Goal: Communication & Community: Ask a question

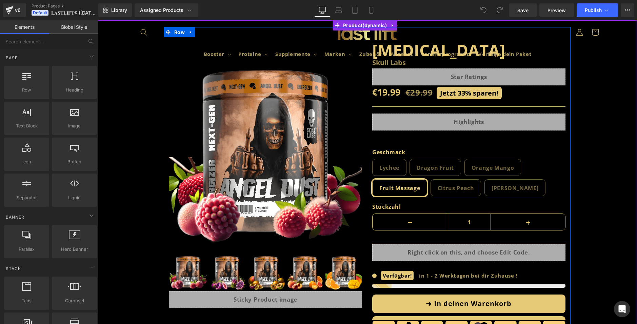
click at [284, 47] on div "Sale Off (P) Image" at bounding box center [265, 172] width 203 height 271
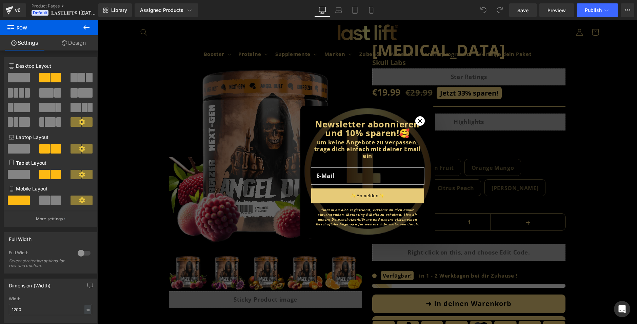
click at [418, 122] on icon "Close modal" at bounding box center [420, 121] width 4 height 4
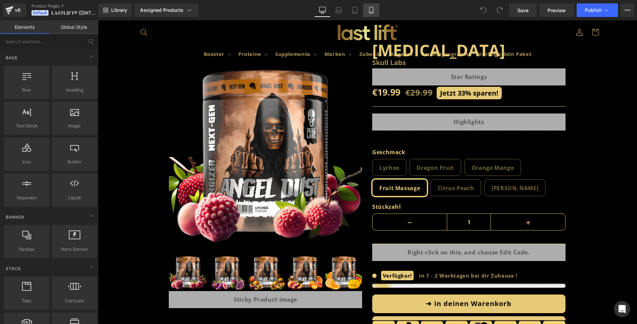
click at [369, 9] on icon at bounding box center [371, 10] width 7 height 7
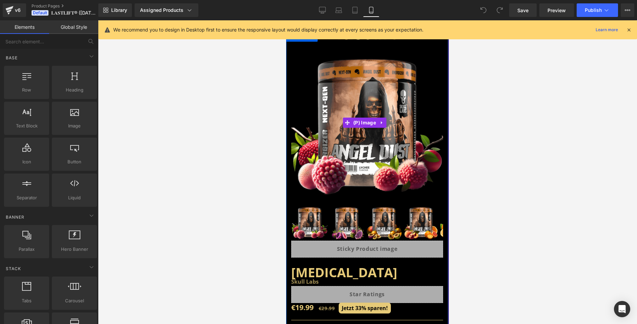
click at [373, 73] on img at bounding box center [367, 123] width 152 height 152
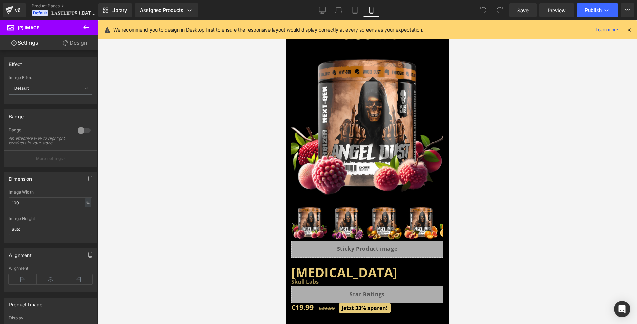
click at [82, 48] on link "Design" at bounding box center [75, 42] width 49 height 15
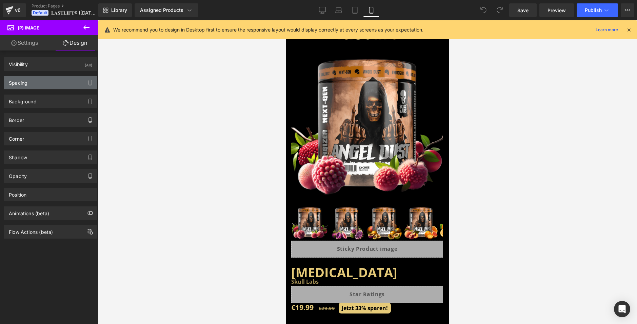
click at [37, 83] on div "Spacing" at bounding box center [50, 82] width 93 height 13
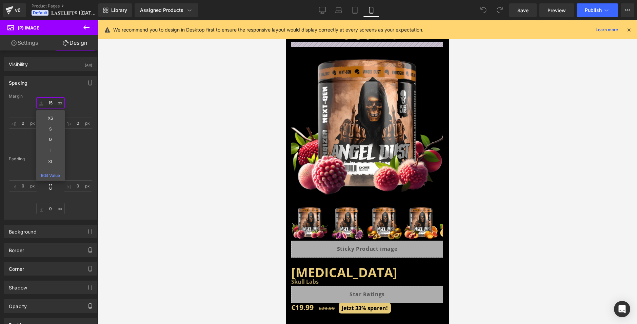
click at [48, 103] on input "text" at bounding box center [50, 102] width 28 height 11
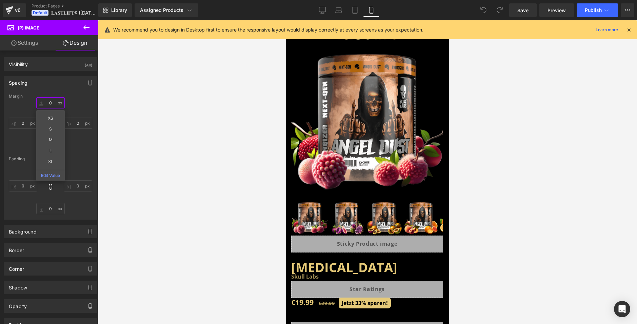
type input "0-"
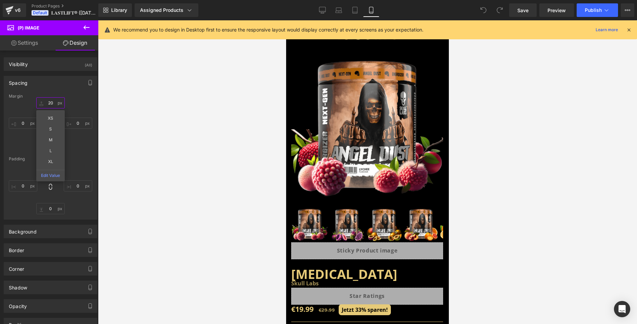
type input "2"
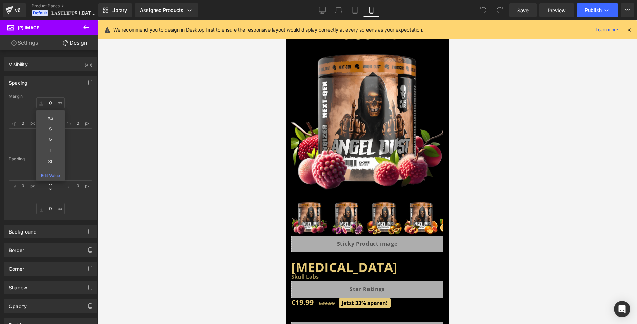
click at [79, 155] on div "Margin XS S M L XL Edit Value [GEOGRAPHIC_DATA]" at bounding box center [50, 156] width 93 height 125
click at [53, 169] on input "text" at bounding box center [50, 165] width 28 height 11
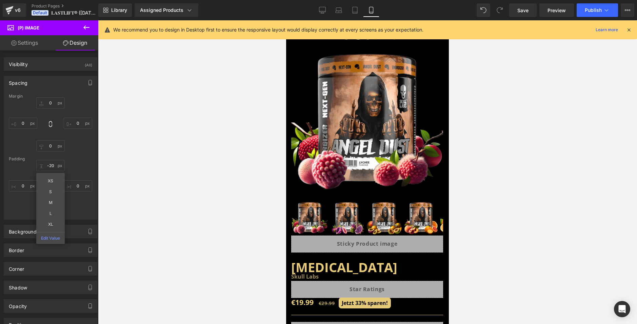
click at [76, 160] on div "Margin [GEOGRAPHIC_DATA] -20 XS S M L XL Edit Value" at bounding box center [50, 156] width 93 height 125
click at [54, 168] on input "-20" at bounding box center [50, 165] width 28 height 11
type input "9"
type input "0-"
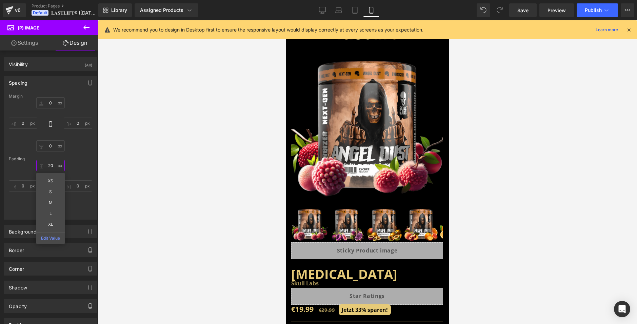
click at [48, 166] on input "20" at bounding box center [50, 165] width 28 height 11
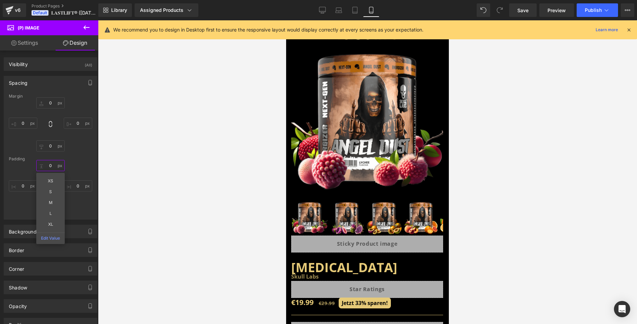
type input "0-"
click at [52, 167] on input "0-" at bounding box center [50, 165] width 28 height 11
click at [51, 167] on input "0-" at bounding box center [50, 165] width 28 height 11
click at [67, 160] on div "Margin [GEOGRAPHIC_DATA] -20 XS S M L XL Edit Value" at bounding box center [50, 156] width 93 height 125
click at [54, 164] on input "-20" at bounding box center [50, 165] width 28 height 11
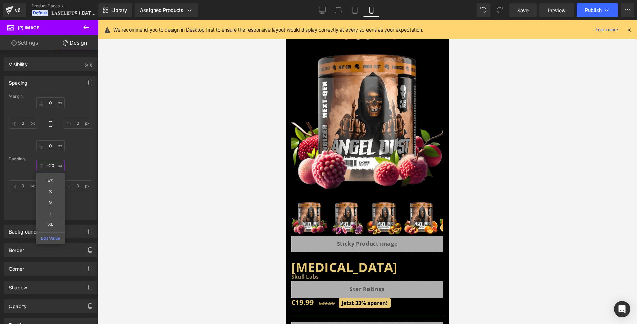
type input "ß"
click at [79, 156] on div "Margin [GEOGRAPHIC_DATA]" at bounding box center [50, 156] width 93 height 125
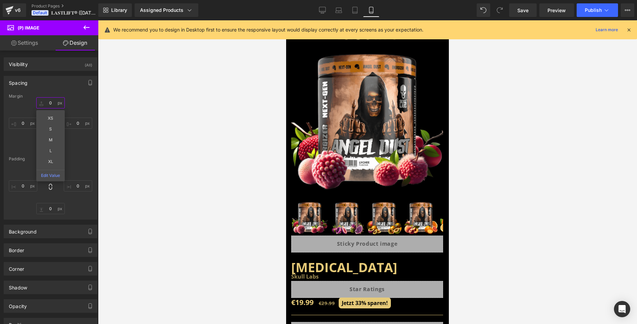
click at [45, 102] on input "text" at bounding box center [50, 102] width 28 height 11
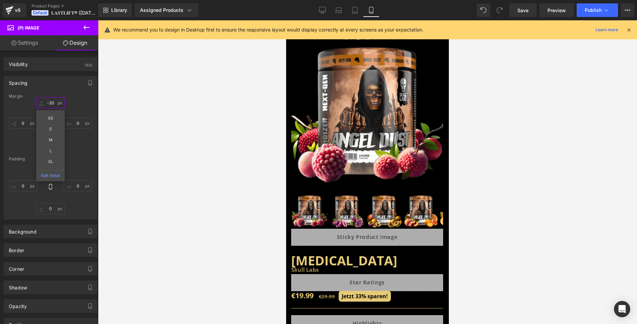
type input "-20"
drag, startPoint x: 77, startPoint y: 105, endPoint x: 219, endPoint y: 87, distance: 142.8
click at [77, 106] on div "-20" at bounding box center [50, 124] width 83 height 54
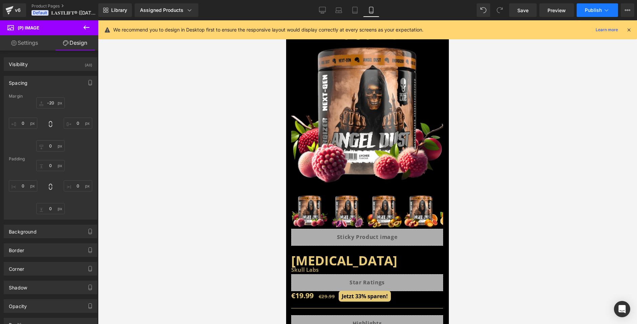
click at [605, 5] on button "Publish" at bounding box center [597, 10] width 41 height 14
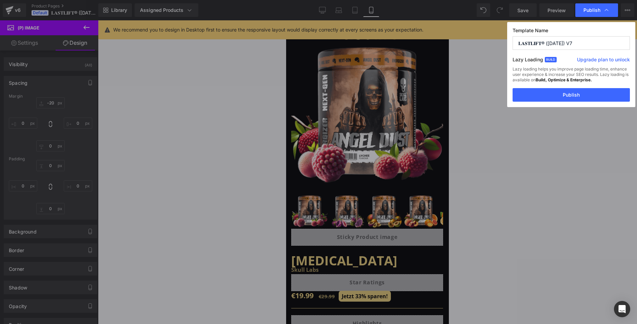
click at [587, 42] on input "𝐋𝐀𝐒𝐓𝐋𝐈𝐅𝐓® ([DATE]) V7" at bounding box center [571, 43] width 117 height 14
click at [557, 43] on input "𝐋𝐀𝐒𝐓𝐋𝐈𝐅𝐓® ([DATE]) V7" at bounding box center [571, 43] width 117 height 14
click at [559, 42] on input "𝐋𝐀𝐒𝐓𝐋𝐈𝐅𝐓® ([DATE]) V7" at bounding box center [571, 43] width 117 height 14
click at [588, 45] on input "𝐋𝐀𝐒𝐓𝐋𝐈𝐅𝐓® ([DATE]) V7" at bounding box center [571, 43] width 117 height 14
type input "𝐋𝐀𝐒𝐓𝐋𝐈𝐅𝐓® ([DATE]) V10"
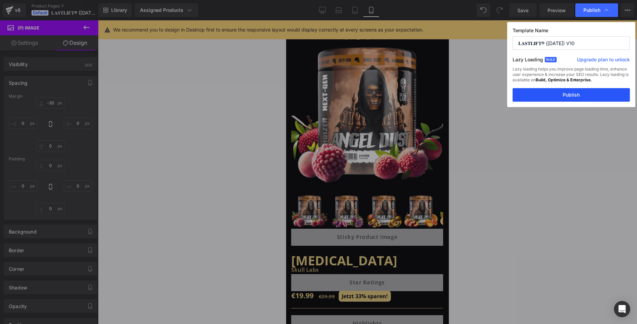
click at [590, 88] on button "Publish" at bounding box center [571, 95] width 117 height 14
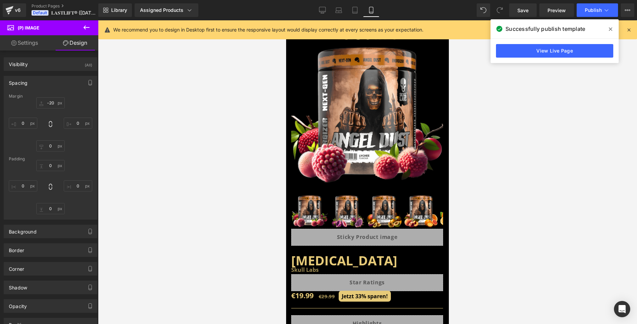
click at [611, 28] on icon at bounding box center [610, 28] width 3 height 5
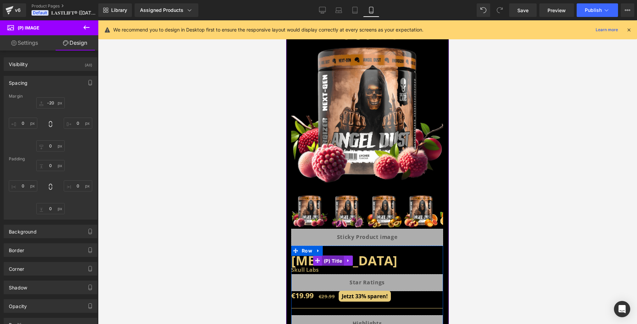
click at [328, 256] on span "(P) Title" at bounding box center [333, 261] width 22 height 10
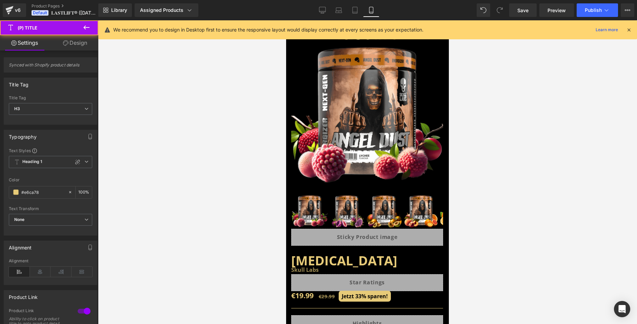
click at [79, 46] on link "Design" at bounding box center [75, 42] width 49 height 15
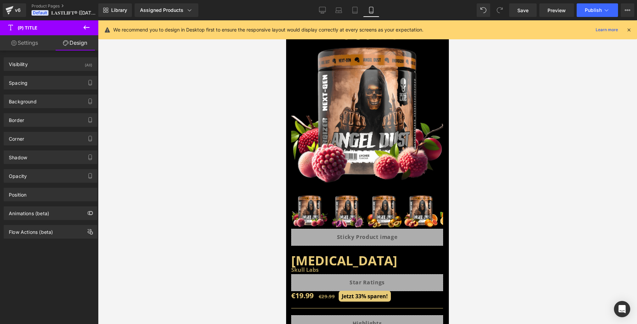
click at [50, 76] on div "Spacing [GEOGRAPHIC_DATA] [GEOGRAPHIC_DATA]" at bounding box center [51, 83] width 94 height 14
click at [53, 82] on div "Spacing" at bounding box center [50, 82] width 93 height 13
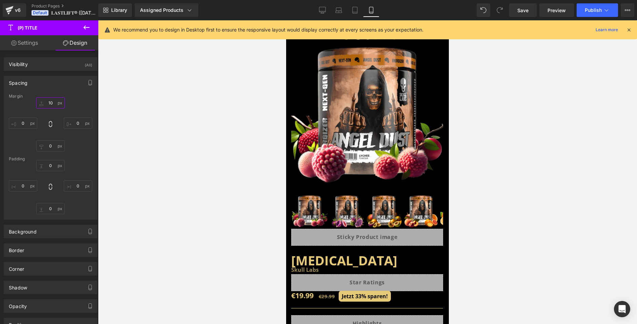
click at [52, 103] on input "text" at bounding box center [50, 102] width 28 height 11
type input "5"
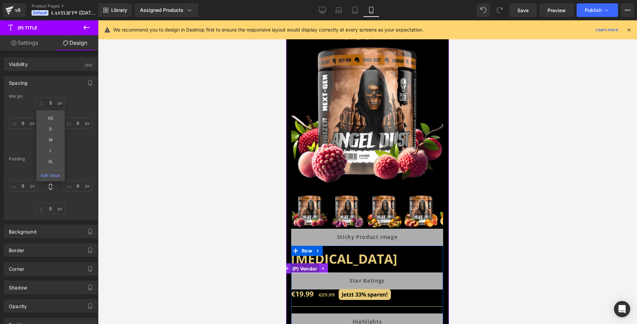
click at [304, 264] on span "(P) Vendor" at bounding box center [305, 269] width 29 height 10
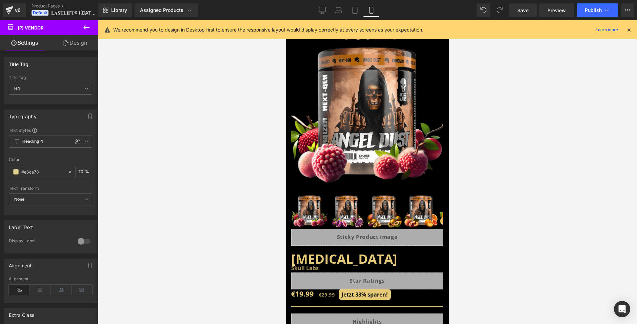
drag, startPoint x: 60, startPoint y: 40, endPoint x: 46, endPoint y: 81, distance: 43.2
click at [60, 41] on link "Design" at bounding box center [75, 42] width 49 height 15
click at [0, 0] on div "Spacing" at bounding box center [0, 0] width 0 height 0
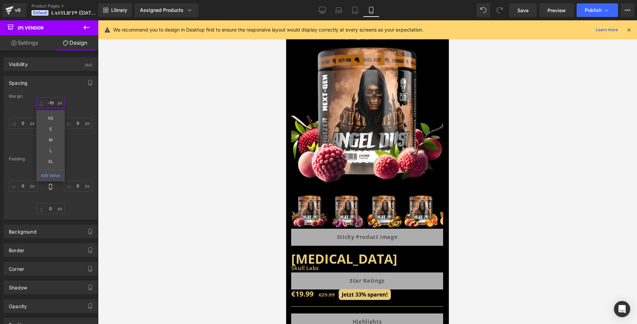
click at [53, 106] on input "text" at bounding box center [50, 102] width 28 height 11
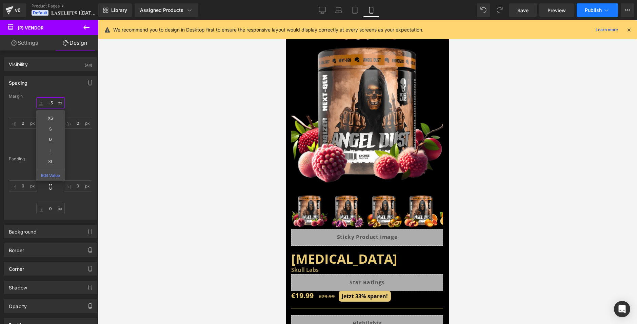
type input "-5"
click at [589, 5] on button "Publish" at bounding box center [597, 10] width 41 height 14
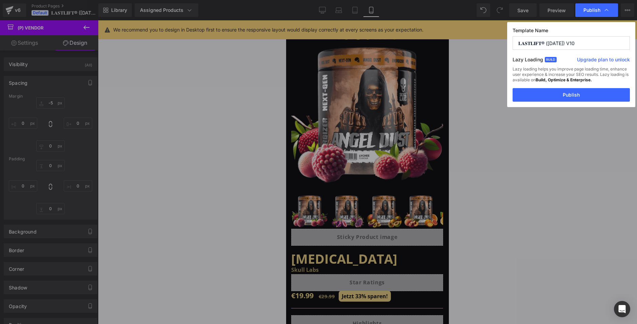
click at [585, 43] on input "𝐋𝐀𝐒𝐓𝐋𝐈𝐅𝐓® ([DATE]) V10" at bounding box center [571, 43] width 117 height 14
type input "𝐋𝐀𝐒𝐓𝐋𝐈𝐅𝐓® ([DATE]) V11"
drag, startPoint x: 573, startPoint y: 96, endPoint x: 565, endPoint y: 90, distance: 10.1
click at [573, 96] on button "Publish" at bounding box center [571, 95] width 117 height 14
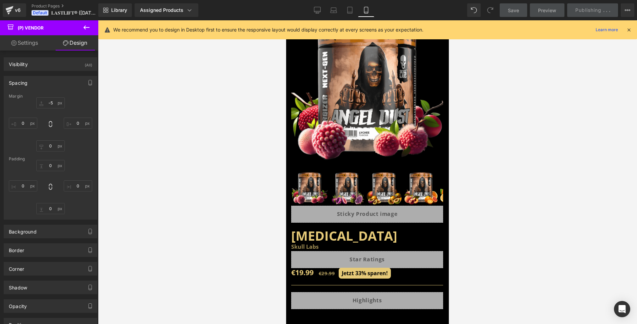
scroll to position [68, 0]
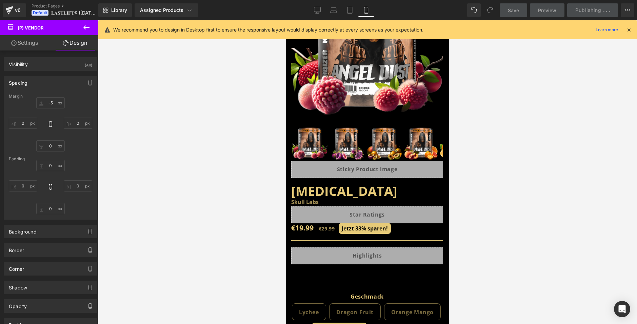
click at [368, 225] on span "sparen!​​ ​" at bounding box center [378, 228] width 22 height 7
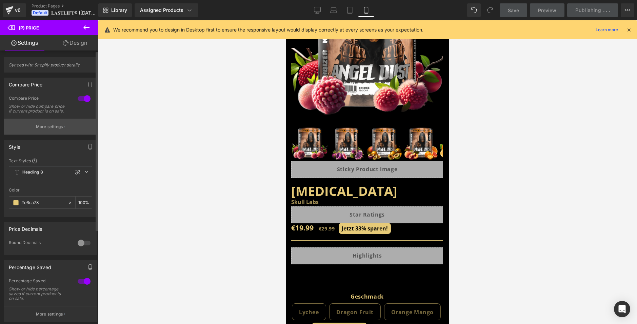
click at [61, 130] on p "More settings" at bounding box center [49, 127] width 27 height 6
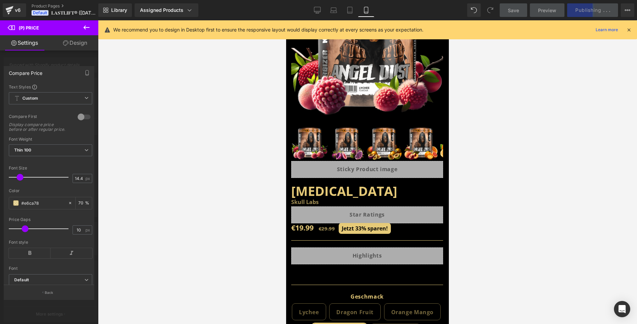
drag, startPoint x: 17, startPoint y: 310, endPoint x: 245, endPoint y: 261, distance: 233.9
click at [245, 261] on div at bounding box center [367, 172] width 539 height 304
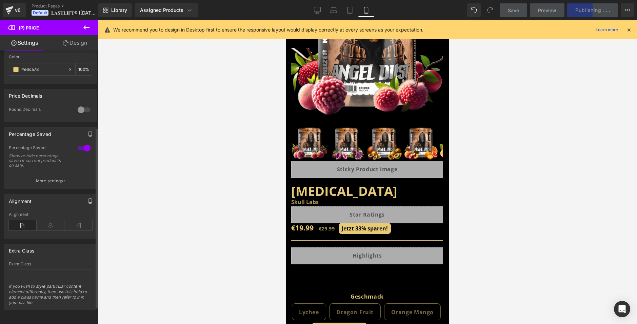
scroll to position [143, 0]
click at [58, 173] on button "More settings" at bounding box center [50, 181] width 93 height 16
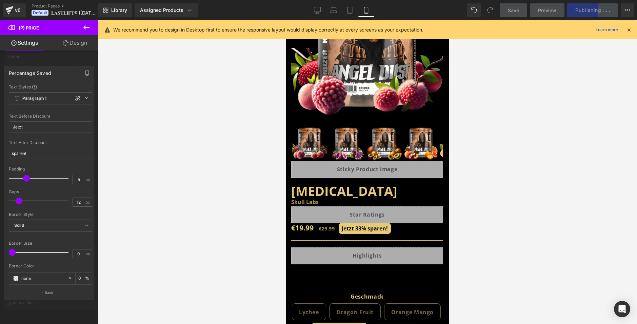
click at [80, 53] on div at bounding box center [49, 173] width 98 height 307
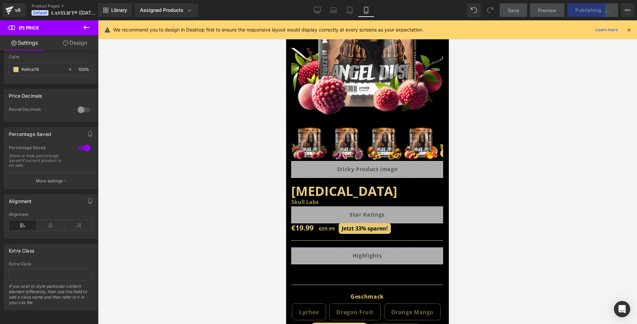
click at [79, 44] on link "Design" at bounding box center [75, 42] width 49 height 15
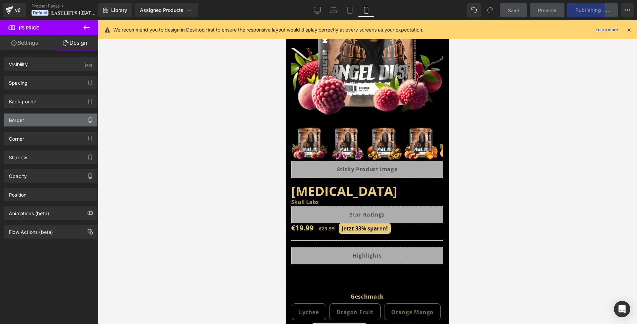
click at [36, 116] on div "Border" at bounding box center [50, 120] width 93 height 13
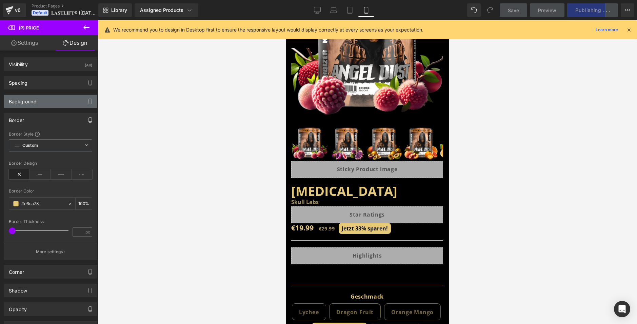
click at [40, 105] on div "Background" at bounding box center [50, 101] width 93 height 13
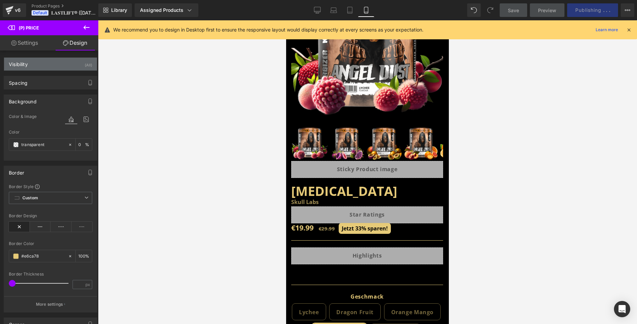
click at [45, 59] on div "Visibility (All)" at bounding box center [50, 64] width 93 height 13
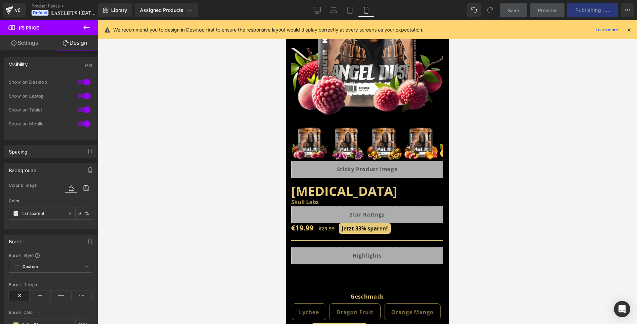
click at [56, 64] on div "Visibility (All)" at bounding box center [50, 64] width 93 height 13
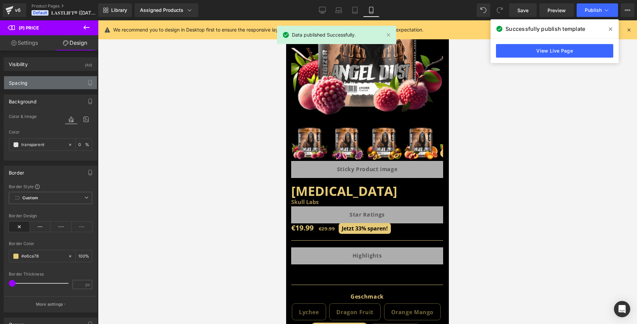
click at [51, 86] on div "Spacing" at bounding box center [50, 82] width 93 height 13
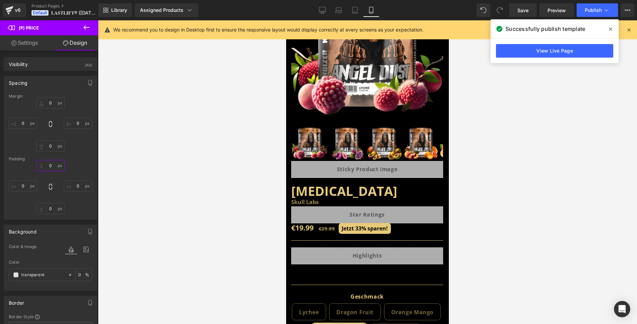
click at [49, 166] on input "text" at bounding box center [50, 165] width 28 height 11
type input "-"
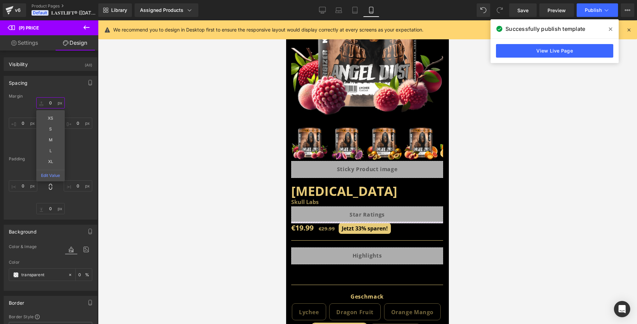
click at [52, 103] on input "0" at bounding box center [50, 102] width 28 height 11
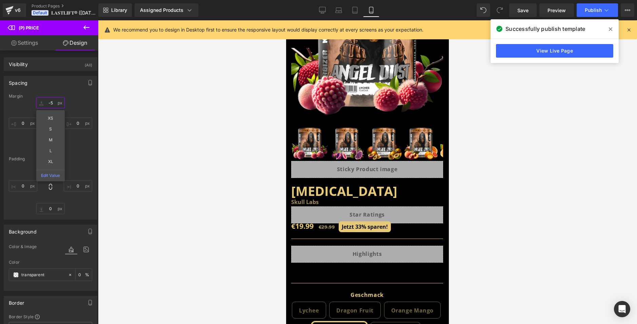
type input "-"
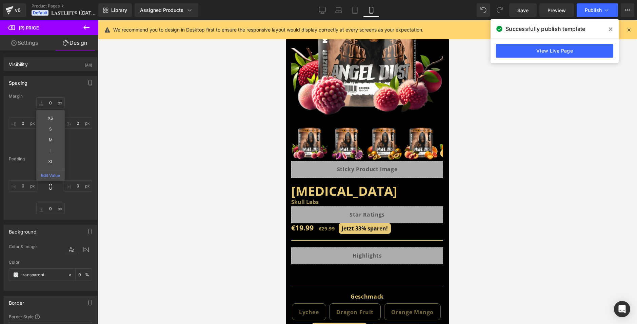
click at [84, 143] on div "XS S M L XL Edit Value" at bounding box center [50, 124] width 83 height 54
click at [49, 165] on input "text" at bounding box center [50, 165] width 28 height 11
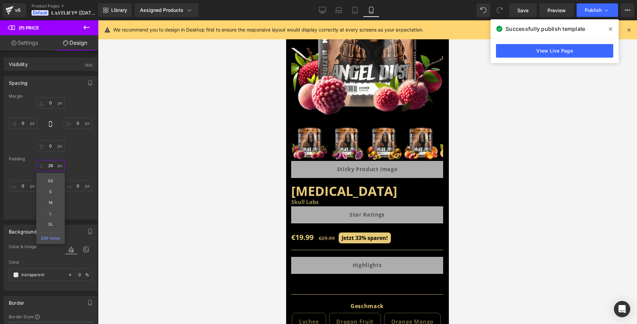
type input "2"
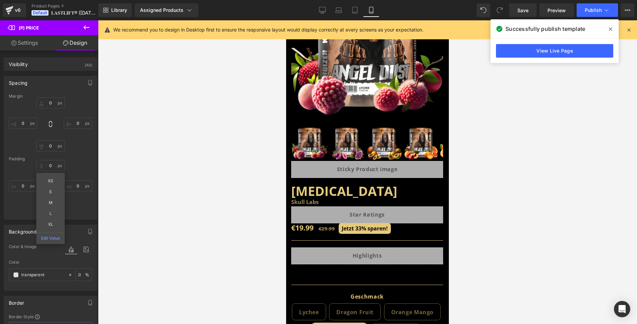
click at [73, 161] on div "XS S M L XL Edit Value" at bounding box center [50, 187] width 83 height 54
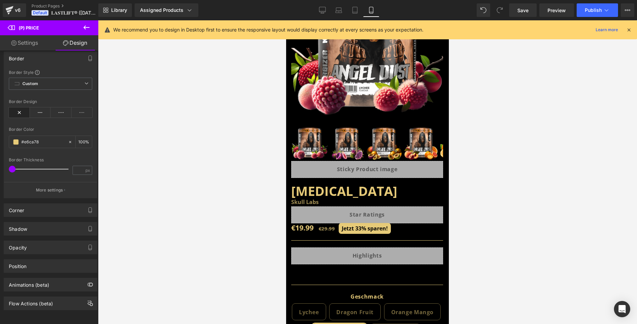
scroll to position [249, 0]
click at [26, 47] on link "Settings" at bounding box center [24, 42] width 49 height 15
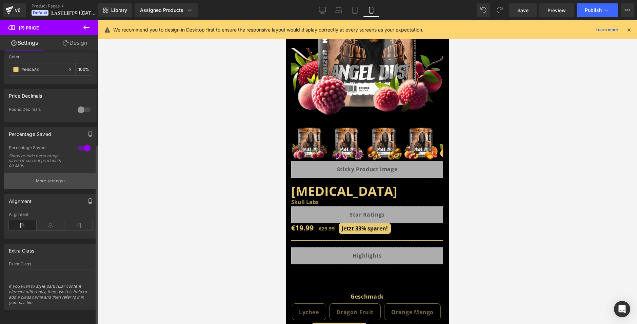
click at [49, 173] on button "More settings" at bounding box center [50, 181] width 93 height 16
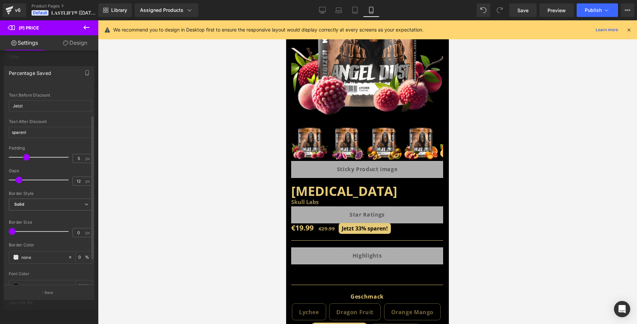
scroll to position [9, 0]
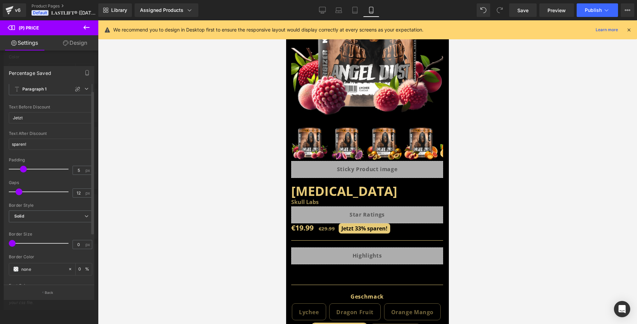
click at [22, 170] on span at bounding box center [23, 169] width 7 height 7
click at [581, 14] on button "Publish" at bounding box center [597, 10] width 41 height 14
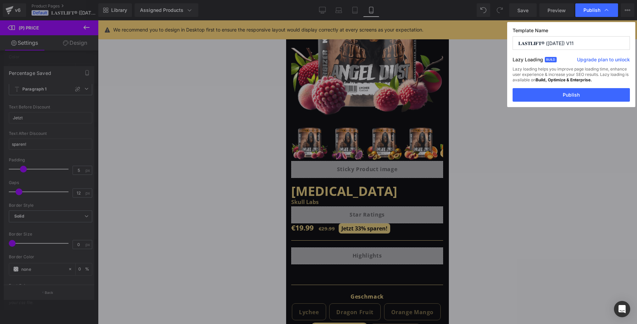
click at [587, 45] on input "𝐋𝐀𝐒𝐓𝐋𝐈𝐅𝐓® ([DATE]) V11" at bounding box center [571, 43] width 117 height 14
type input "𝐋𝐀𝐒𝐓𝐋𝐈𝐅𝐓® ([DATE]) V12"
click at [575, 93] on button "Publish" at bounding box center [571, 95] width 117 height 14
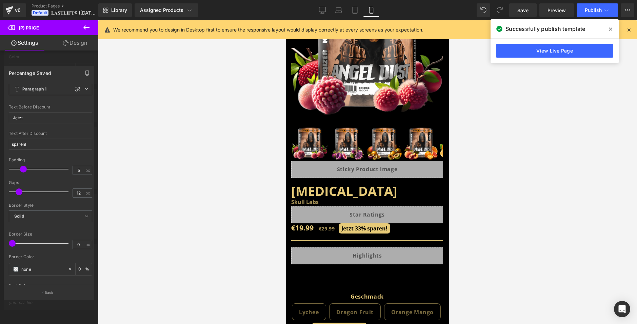
scroll to position [0, 0]
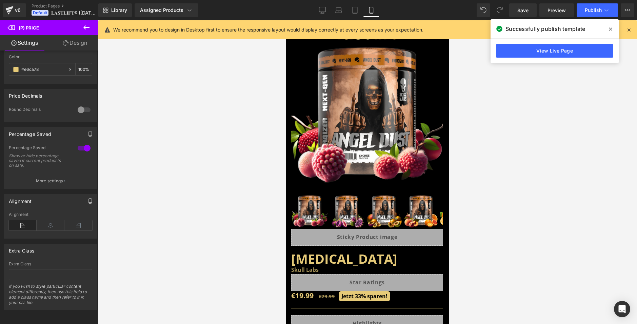
click at [65, 44] on icon at bounding box center [65, 42] width 5 height 5
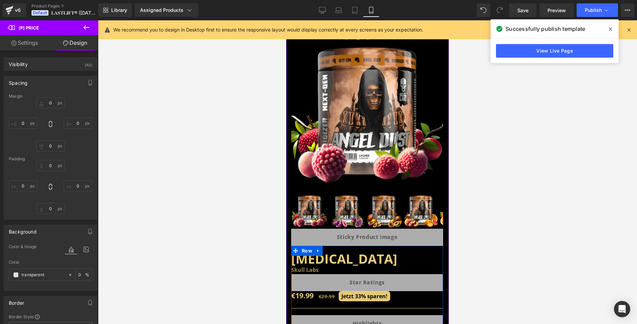
click at [361, 293] on span "33%" at bounding box center [360, 296] width 11 height 7
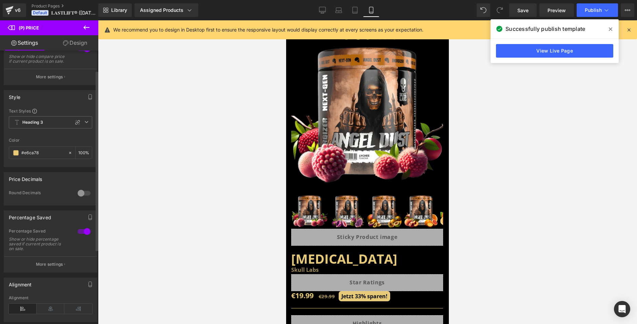
scroll to position [68, 0]
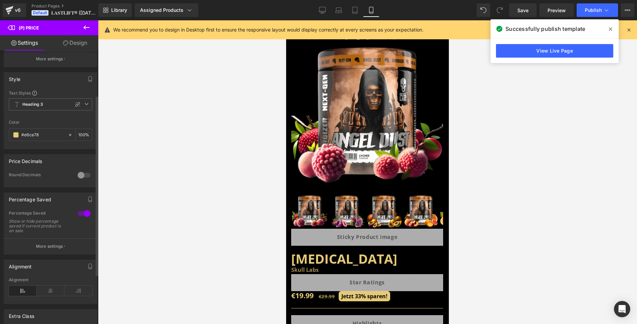
click at [57, 249] on p "More settings" at bounding box center [49, 246] width 27 height 6
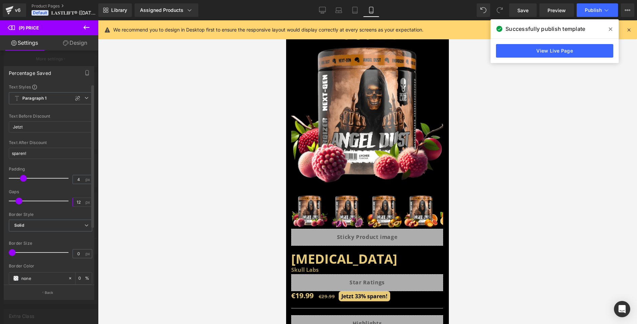
click at [80, 202] on input "12" at bounding box center [79, 202] width 12 height 8
type input "12"
drag, startPoint x: 24, startPoint y: 177, endPoint x: 20, endPoint y: 178, distance: 4.1
click at [20, 178] on span at bounding box center [18, 178] width 7 height 7
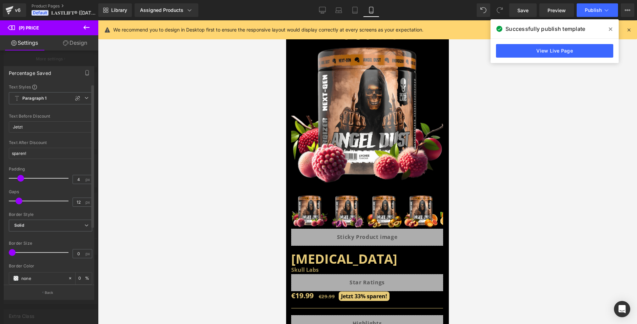
drag, startPoint x: 20, startPoint y: 178, endPoint x: 24, endPoint y: 179, distance: 3.5
click at [24, 179] on div at bounding box center [40, 179] width 56 height 14
click at [22, 179] on div at bounding box center [40, 179] width 56 height 14
click at [19, 179] on span at bounding box center [20, 178] width 7 height 7
click at [31, 150] on input "sparen!​​ ​" at bounding box center [50, 153] width 83 height 11
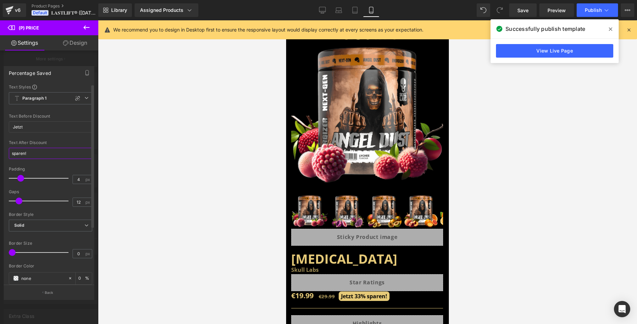
drag, startPoint x: 31, startPoint y: 152, endPoint x: 26, endPoint y: 152, distance: 5.1
click at [26, 152] on input "sparen!​​ ​" at bounding box center [50, 153] width 83 height 11
click at [31, 152] on input "sparen!​​ ​" at bounding box center [50, 153] width 83 height 11
click at [27, 155] on input "sparen!​​ ​" at bounding box center [50, 153] width 83 height 11
click at [40, 152] on input "sparen!​​ ​" at bounding box center [50, 153] width 83 height 11
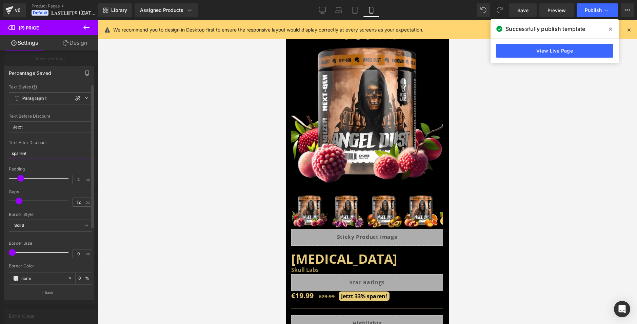
paste input "​"
type input "sparen!​​ ​ ​"
click at [13, 127] on input "​ Jetzt" at bounding box center [50, 126] width 83 height 11
paste input "​"
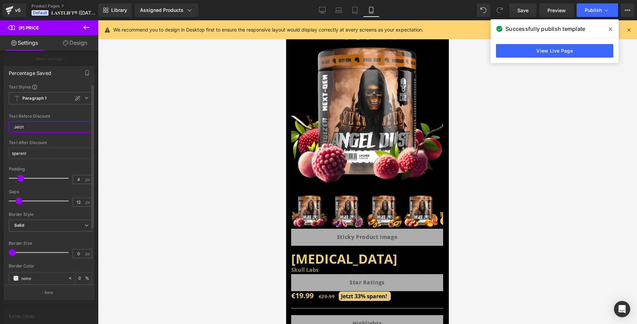
paste input "​"
type input "​ ​ Jetzt"
click at [35, 153] on input "sparen!​​ ​ ​" at bounding box center [50, 153] width 83 height 11
type input "sparen!​​ ​ ​"
click at [598, 124] on div at bounding box center [367, 172] width 539 height 304
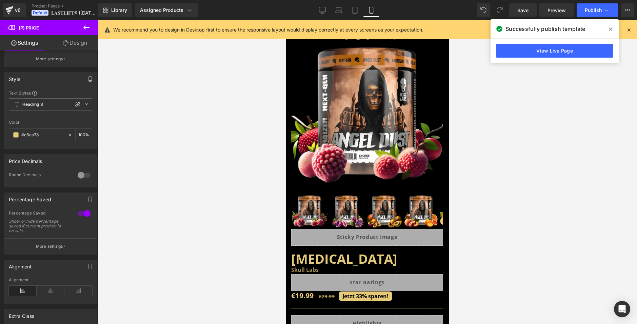
click at [381, 91] on img at bounding box center [367, 111] width 152 height 152
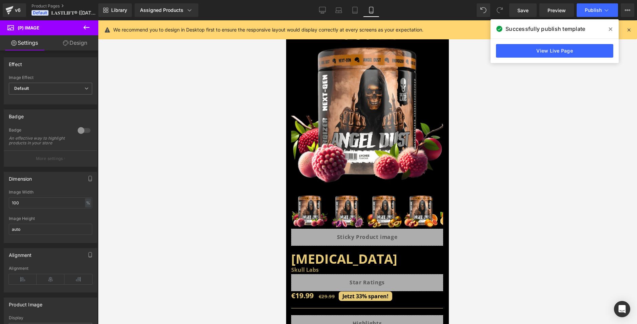
click at [81, 44] on link "Design" at bounding box center [75, 42] width 49 height 15
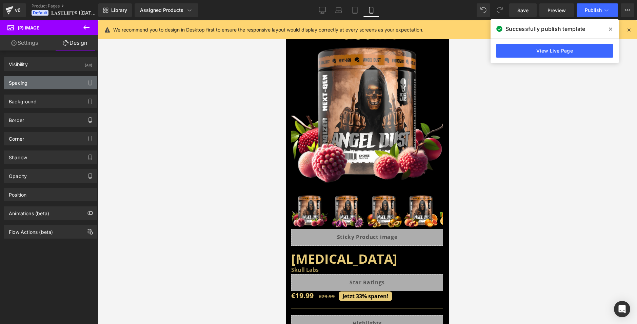
click at [43, 84] on div "Spacing" at bounding box center [50, 82] width 93 height 13
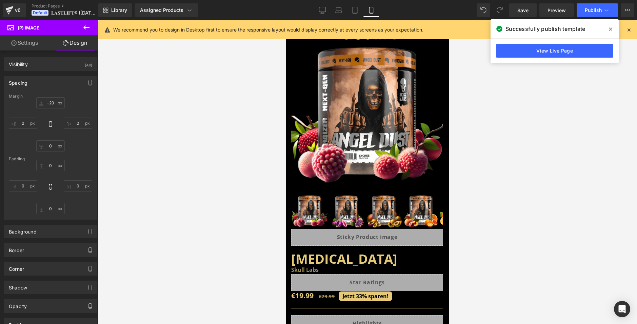
click at [56, 108] on div at bounding box center [50, 124] width 83 height 54
click at [53, 101] on input "text" at bounding box center [50, 102] width 28 height 11
type input "-20"
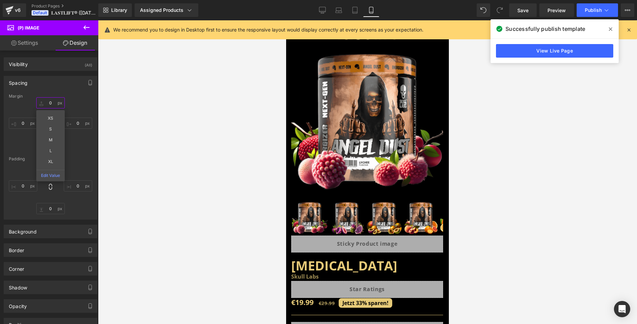
type input "."
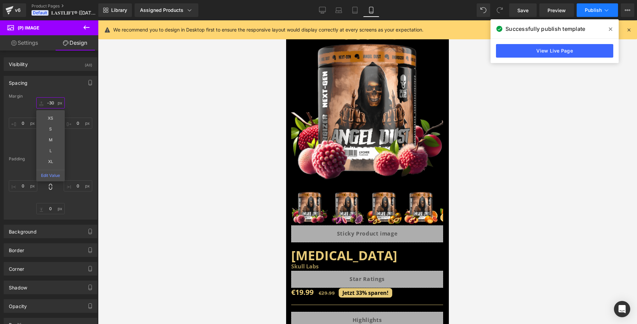
type input "-30"
click at [598, 12] on span "Publish" at bounding box center [593, 9] width 17 height 5
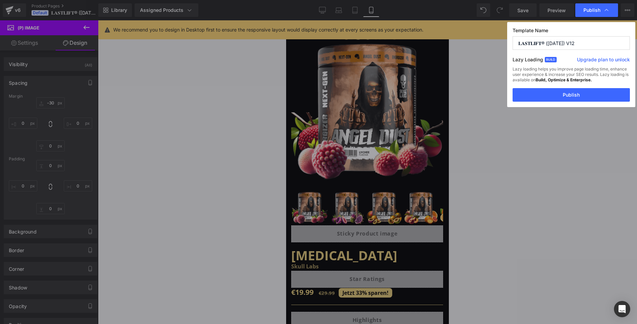
click at [591, 43] on input "𝐋𝐀𝐒𝐓𝐋𝐈𝐅𝐓® ([DATE]) V12" at bounding box center [571, 43] width 117 height 14
type input "𝐋𝐀𝐒𝐓𝐋𝐈𝐅𝐓® ([DATE]) V13"
click at [585, 97] on button "Publish" at bounding box center [571, 95] width 117 height 14
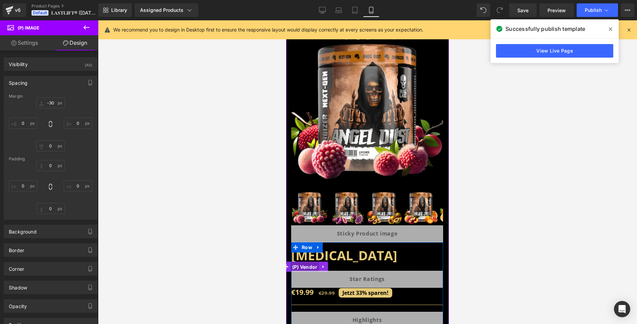
click at [307, 262] on span "(P) Vendor" at bounding box center [305, 267] width 29 height 10
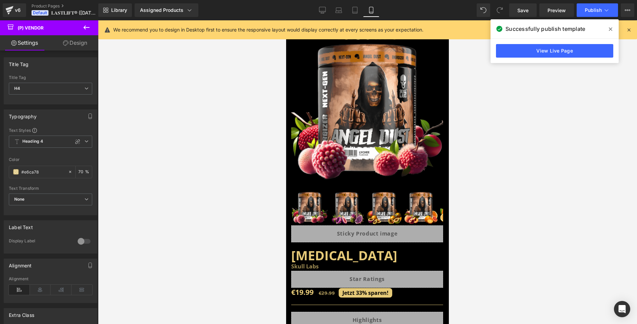
click at [71, 44] on link "Design" at bounding box center [75, 42] width 49 height 15
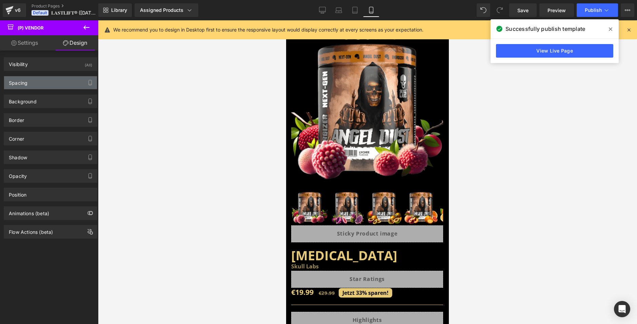
click at [47, 83] on div "Spacing" at bounding box center [50, 82] width 93 height 13
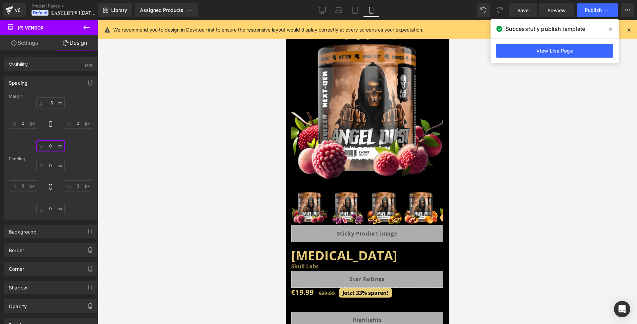
click at [49, 148] on input "0" at bounding box center [50, 145] width 28 height 11
type input "1"
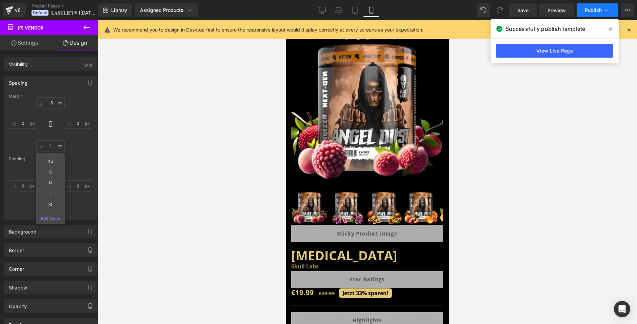
click at [603, 7] on button "Publish" at bounding box center [597, 10] width 41 height 14
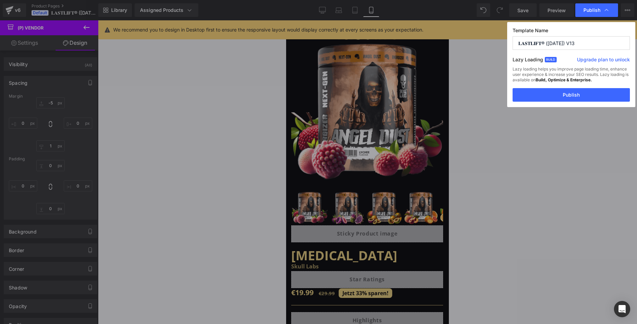
click at [587, 45] on input "𝐋𝐀𝐒𝐓𝐋𝐈𝐅𝐓® ([DATE]) V13" at bounding box center [571, 43] width 117 height 14
click at [593, 44] on input "𝐋𝐀𝐒𝐓𝐋𝐈𝐅𝐓® ([DATE]) V13" at bounding box center [571, 43] width 117 height 14
type input "𝐋𝐀𝐒𝐓𝐋𝐈𝐅𝐓® ([DATE]) V14"
click at [591, 87] on div "Lazy loading helps you improve page loading time, enhance user experience & inc…" at bounding box center [571, 77] width 117 height 22
click at [591, 91] on button "Publish" at bounding box center [571, 95] width 117 height 14
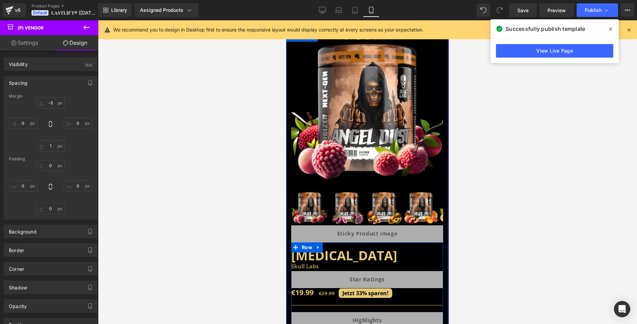
click at [361, 289] on span "33%" at bounding box center [361, 292] width 11 height 7
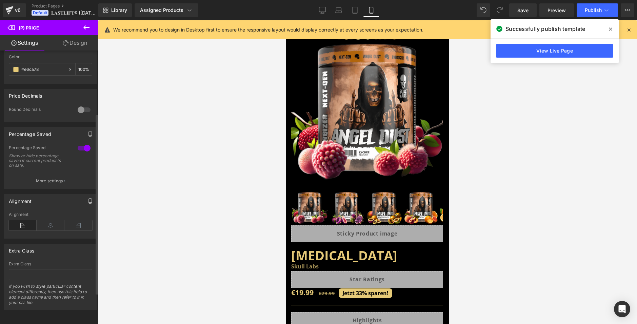
scroll to position [143, 0]
click at [37, 178] on p "More settings" at bounding box center [49, 181] width 27 height 6
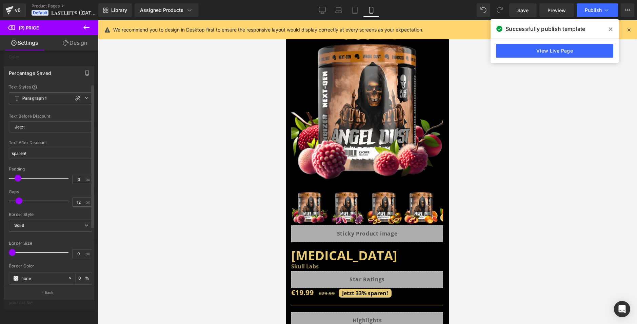
click at [15, 179] on span at bounding box center [18, 178] width 7 height 7
drag, startPoint x: 33, startPoint y: 128, endPoint x: 25, endPoint y: 130, distance: 7.2
click at [25, 130] on input "​ ​ Jetzt" at bounding box center [50, 126] width 83 height 11
click at [38, 147] on div "Text After Discount sparen!​​ ​ ​" at bounding box center [50, 153] width 83 height 26
drag, startPoint x: 36, startPoint y: 155, endPoint x: 28, endPoint y: 156, distance: 7.9
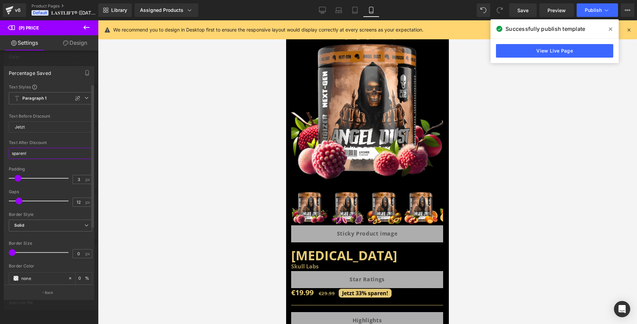
click at [28, 156] on input "sparen!​​ ​ ​" at bounding box center [50, 153] width 83 height 11
click at [40, 153] on input "sparen!​​ ​ ​" at bounding box center [50, 153] width 83 height 11
click at [43, 153] on input "sparen!​​ ​ ​" at bounding box center [50, 153] width 83 height 11
paste input "​ ​"
type input "sparen!​​ ​ ​​ ​"
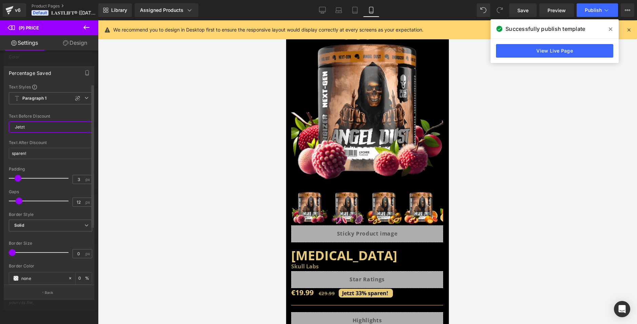
click at [12, 127] on input "​ ​ Jetzt" at bounding box center [50, 126] width 83 height 11
paste input "​ ​"
type input "​ ​​ ​ Jetzt"
click at [605, 8] on icon at bounding box center [606, 10] width 7 height 7
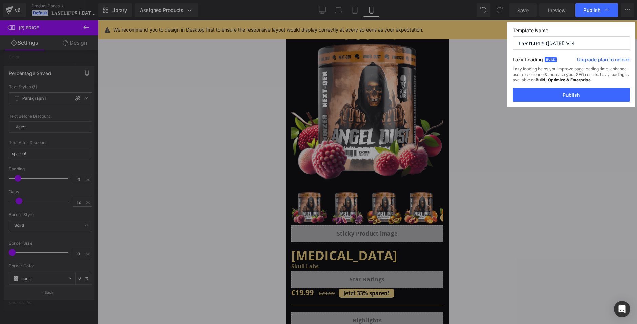
click at [594, 43] on input "𝐋𝐀𝐒𝐓𝐋𝐈𝐅𝐓® ([DATE]) V14" at bounding box center [571, 43] width 117 height 14
type input "𝐋𝐀𝐒𝐓𝐋𝐈𝐅𝐓® ([DATE]) V15"
click at [535, 94] on button "Publish" at bounding box center [571, 95] width 117 height 14
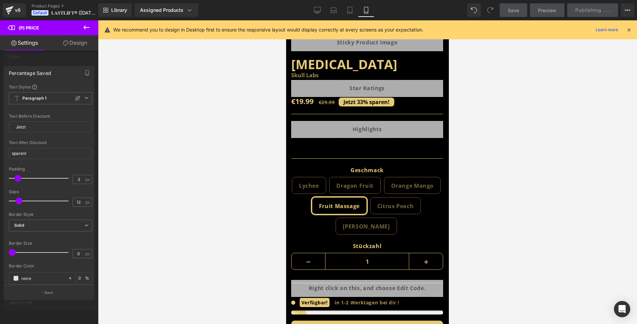
scroll to position [203, 0]
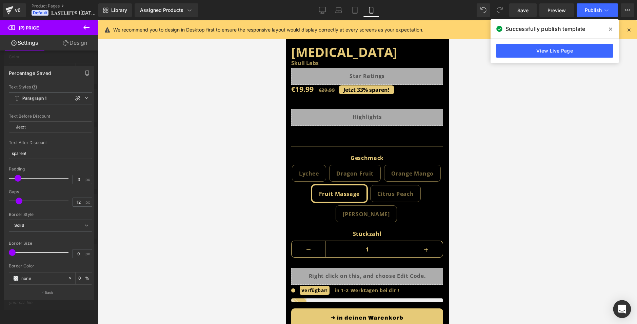
click at [627, 308] on div "Open Intercom Messenger" at bounding box center [622, 309] width 18 height 18
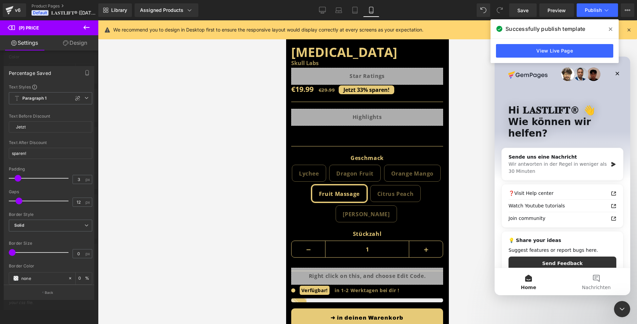
scroll to position [0, 0]
click at [573, 161] on div "Wir antworten in der Regel in weniger als 30 Minuten" at bounding box center [557, 168] width 99 height 14
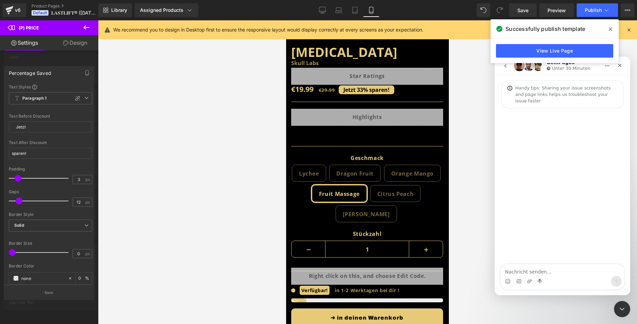
click at [612, 27] on icon at bounding box center [610, 28] width 3 height 5
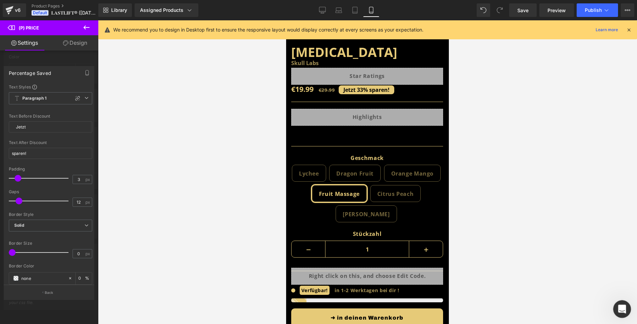
click at [614, 309] on div "Intercom-Nachrichtendienst öffnen" at bounding box center [621, 308] width 22 height 22
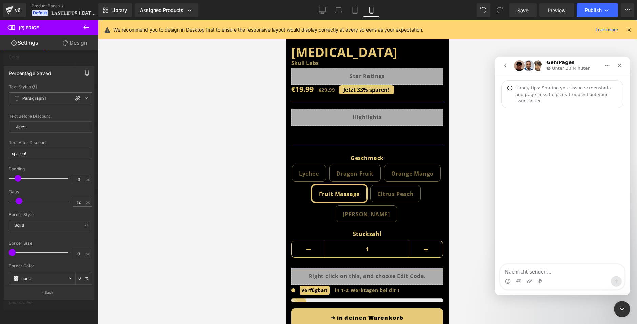
click at [533, 273] on textarea "Nachricht senden..." at bounding box center [562, 270] width 124 height 12
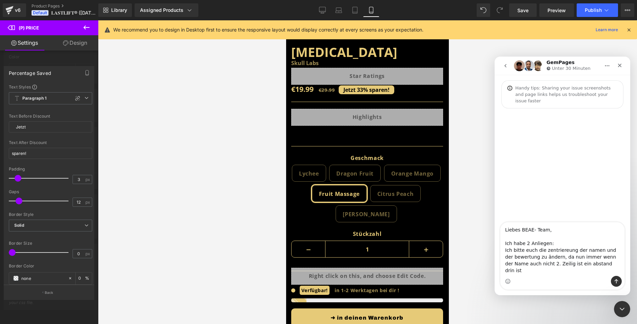
click at [557, 240] on textarea "Liebes BEAE- Team, Ich habe 2 Anliegen: Ich bitte euch die zentriereung der nam…" at bounding box center [562, 249] width 124 height 54
drag, startPoint x: 562, startPoint y: 260, endPoint x: 535, endPoint y: 250, distance: 28.6
click at [535, 250] on textarea "Liebes BEAE- Team, Ich habe 2 Anliegen: Ich bitte euch die zentriereung der nam…" at bounding box center [562, 249] width 124 height 54
type textarea "Liebes BEAE- Team, Ich habe 2 Anliegen: Ich bitte euch den abstand zwüschen Wel…"
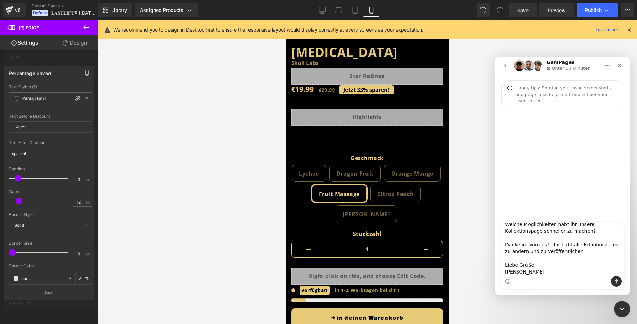
drag, startPoint x: 504, startPoint y: 228, endPoint x: 637, endPoint y: 340, distance: 173.4
click at [630, 295] on html "GemPages Unter 30 Minuten Handy tips: Sharing your issue screenshots and page l…" at bounding box center [563, 176] width 136 height 239
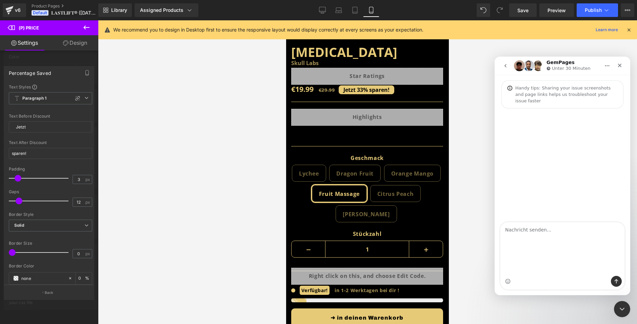
scroll to position [0, 0]
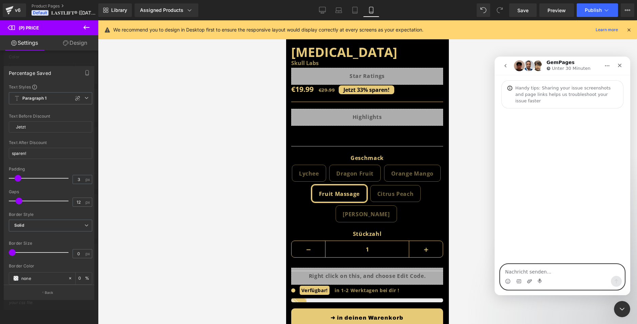
click at [528, 281] on icon "Anhang hochladen" at bounding box center [529, 281] width 5 height 5
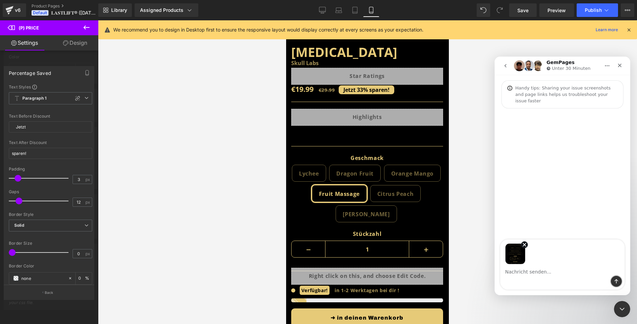
click at [615, 285] on button "Sende eine Nachricht…" at bounding box center [616, 281] width 11 height 11
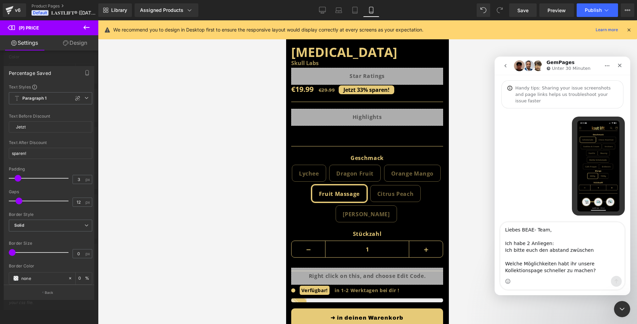
type textarea "Liebes BEAE- Team, Ich habe 2 Anliegen: Ich bitte euch den abstand zwüschen Wel…"
drag, startPoint x: 521, startPoint y: 231, endPoint x: 529, endPoint y: 233, distance: 7.8
click at [529, 233] on textarea "Liebes BEAE- Team, Ich habe 2 Anliegen: Ich bitte euch den abstand zwüschen Wel…" at bounding box center [562, 249] width 124 height 54
click at [532, 233] on textarea "Liebes BEAE- Team, Ich habe 2 Anliegen: Ich bitte euch den abstand zwüschen Wel…" at bounding box center [562, 249] width 124 height 54
drag, startPoint x: 530, startPoint y: 230, endPoint x: 520, endPoint y: 230, distance: 9.8
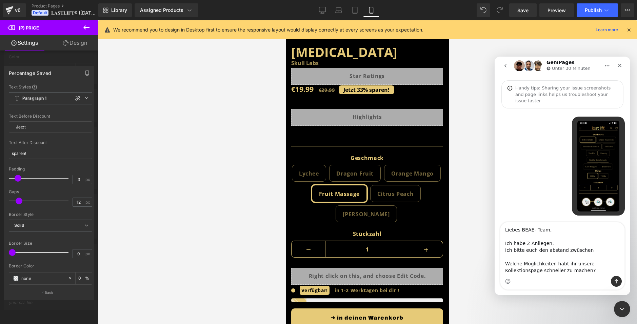
click at [520, 230] on textarea "Liebes BEAE- Team, Ich habe 2 Anliegen: Ich bitte euch den abstand zwüschen Wel…" at bounding box center [562, 249] width 124 height 54
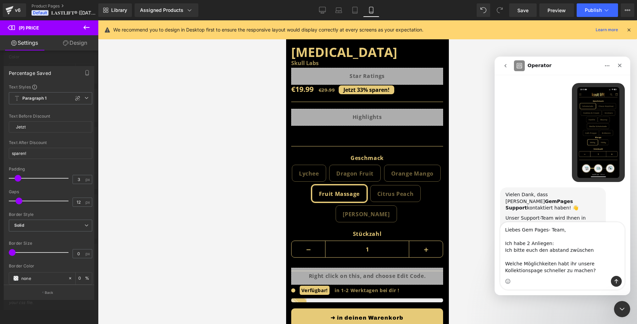
scroll to position [71, 0]
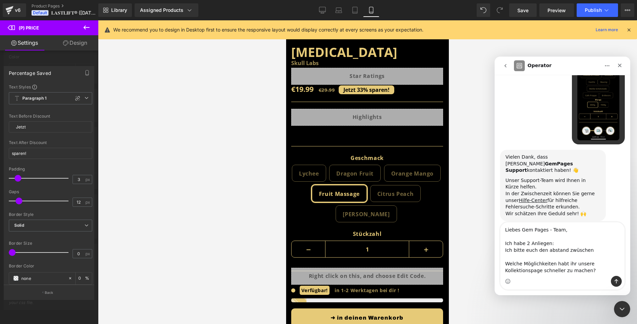
click at [563, 251] on textarea "Liebes Gem Pages - Team, Ich habe 2 Anliegen: Ich bitte euch den abstand zwüsch…" at bounding box center [562, 249] width 124 height 54
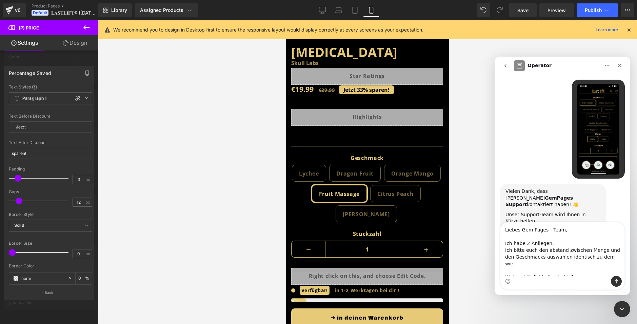
scroll to position [0, 0]
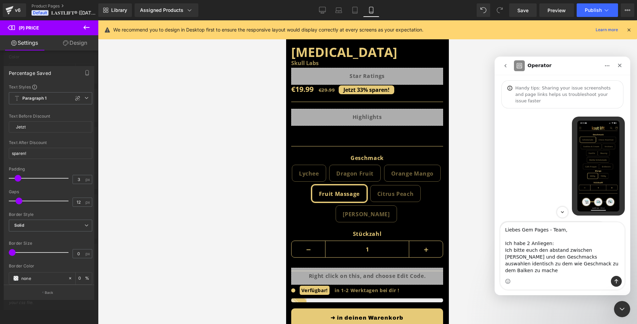
type textarea "Liebes Gem Pages - Team, Ich habe 2 Anliegen: Ich bitte euch den abstand zwisch…"
drag, startPoint x: 558, startPoint y: 271, endPoint x: 377, endPoint y: 34, distance: 298.5
click at [495, 57] on html "Operator Handy tips: Sharing your issue screenshots and page links helps us tro…" at bounding box center [563, 176] width 136 height 239
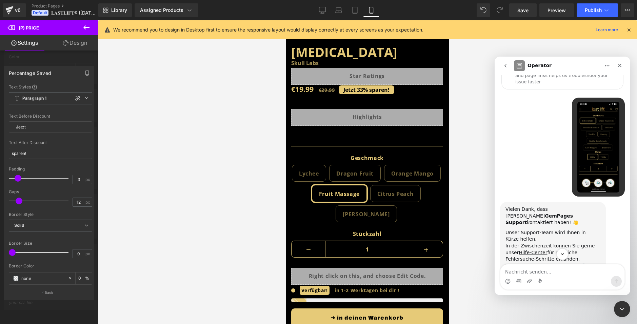
scroll to position [29, 0]
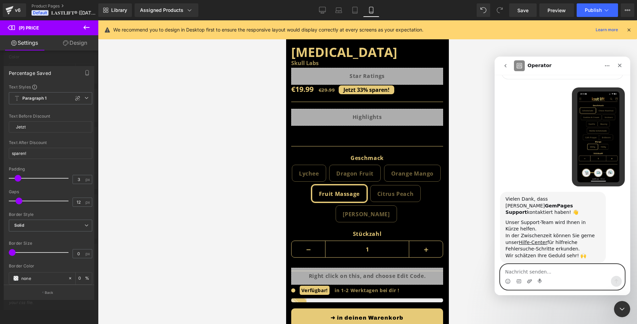
click at [530, 282] on icon "Anhang hochladen" at bounding box center [529, 281] width 5 height 4
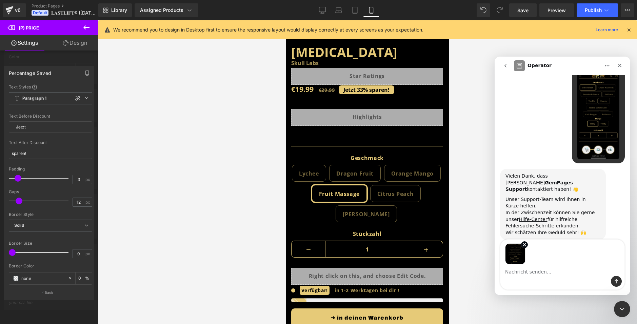
scroll to position [54, 0]
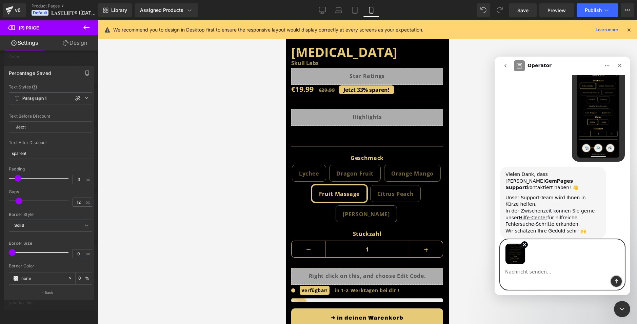
click at [617, 278] on button "Sende eine Nachricht…" at bounding box center [616, 281] width 11 height 11
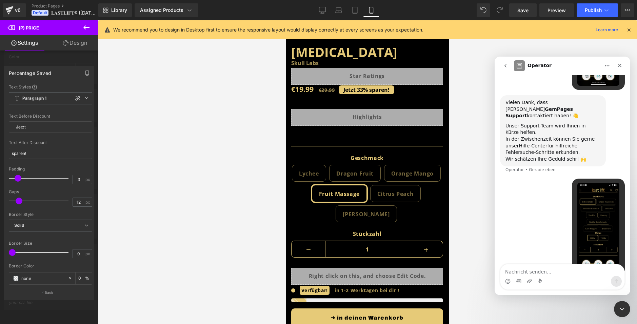
scroll to position [134, 0]
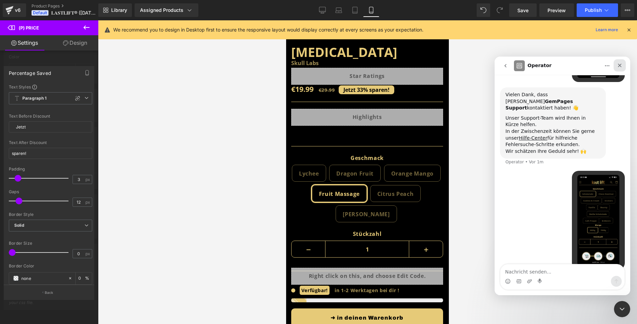
drag, startPoint x: 617, startPoint y: 67, endPoint x: 1112, endPoint y: 123, distance: 498.4
click at [617, 67] on icon "Schließen" at bounding box center [619, 65] width 5 height 5
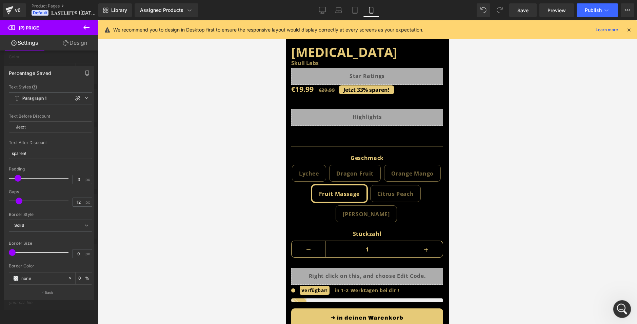
click at [615, 306] on div "Intercom-Nachrichtendienst öffnen" at bounding box center [621, 308] width 22 height 22
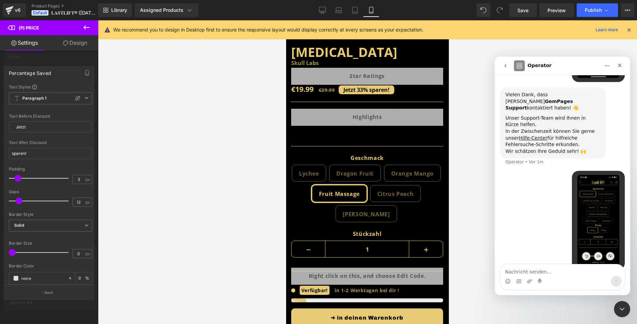
click at [507, 67] on icon "go back" at bounding box center [505, 65] width 5 height 5
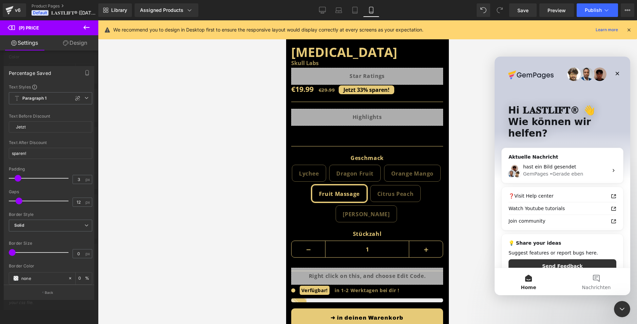
scroll to position [0, 0]
click at [546, 164] on span "hast ein Bild gesendet" at bounding box center [549, 166] width 53 height 5
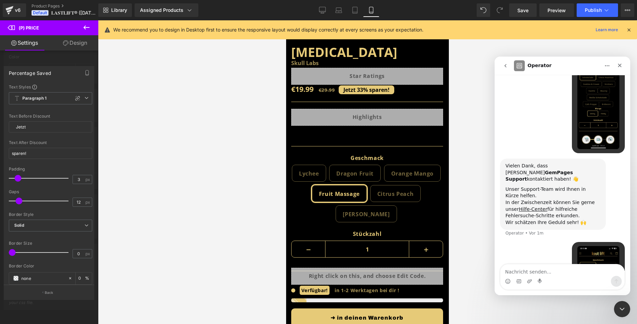
scroll to position [134, 0]
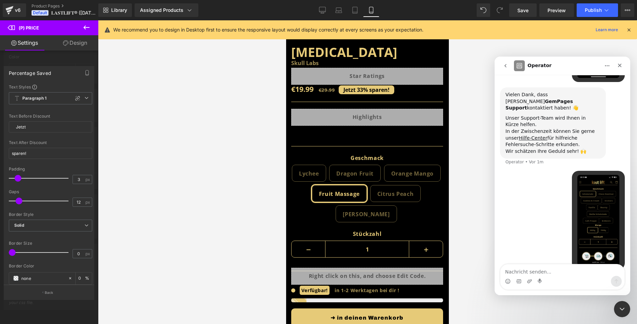
click at [526, 282] on div "Intercom Messenger" at bounding box center [562, 281] width 124 height 11
click at [528, 282] on icon "Anhang hochladen" at bounding box center [529, 281] width 5 height 5
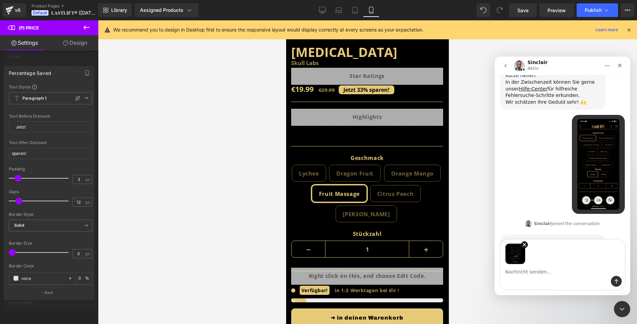
scroll to position [207, 0]
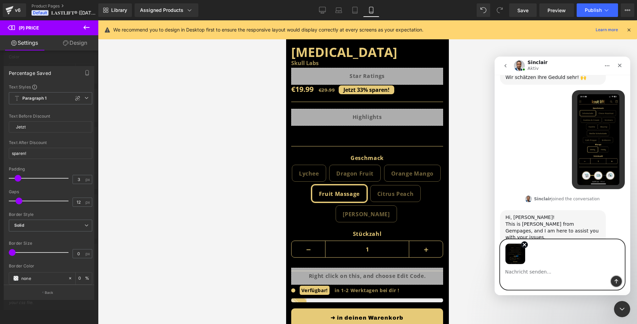
click at [617, 279] on icon "Sende eine Nachricht…" at bounding box center [616, 281] width 5 height 5
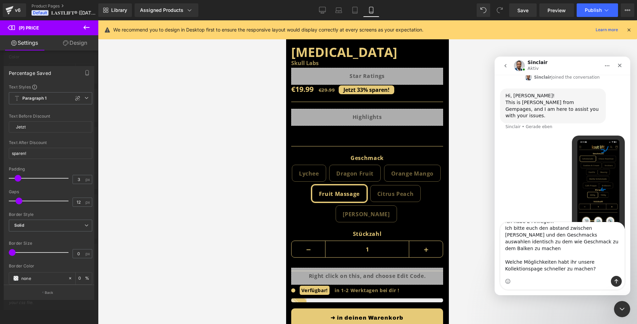
scroll to position [0, 0]
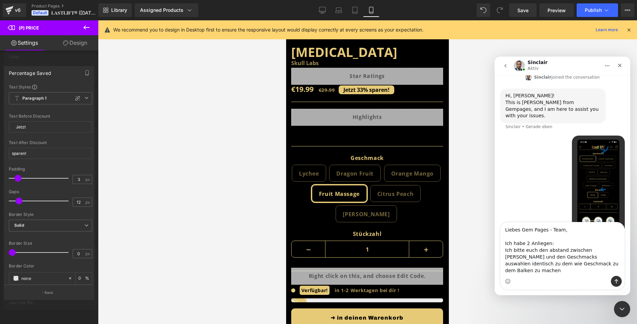
type textarea "Liebes Gem Pages - Team, Ich habe 2 Anliegen: Ich bitte euch den abstand zwisch…"
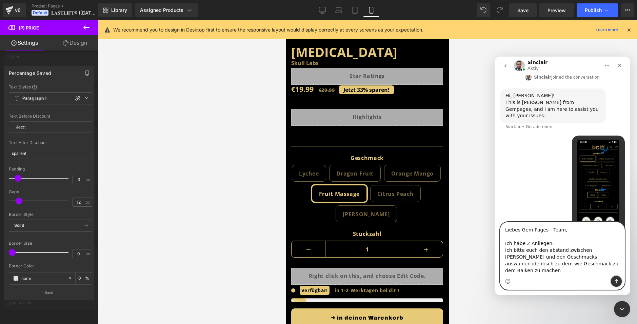
click at [616, 281] on icon "Sende eine Nachricht…" at bounding box center [616, 281] width 5 height 5
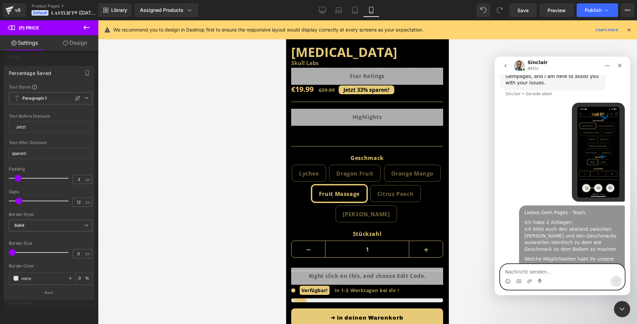
scroll to position [389, 0]
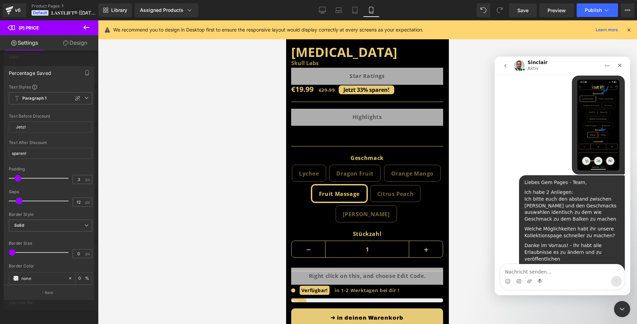
click at [15, 9] on div at bounding box center [318, 152] width 637 height 304
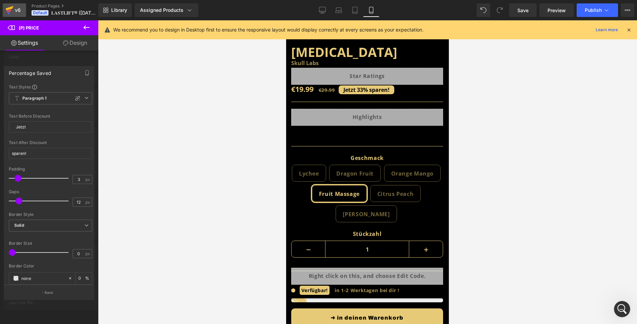
click at [17, 9] on div "v6" at bounding box center [18, 10] width 8 height 9
